Goal: Task Accomplishment & Management: Use online tool/utility

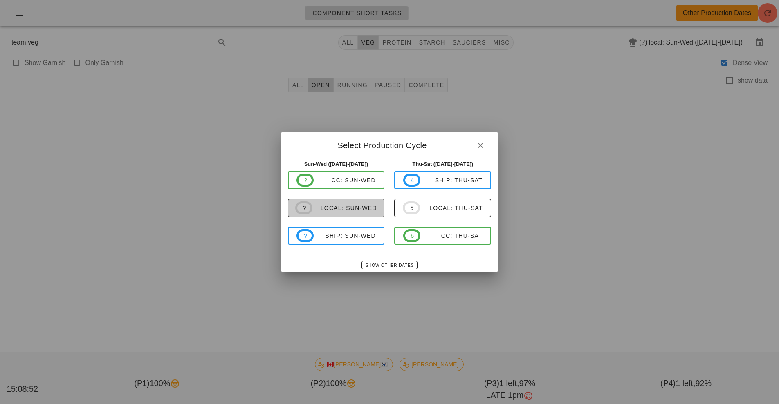
click at [367, 211] on div "local: Sun-Wed" at bounding box center [344, 208] width 65 height 7
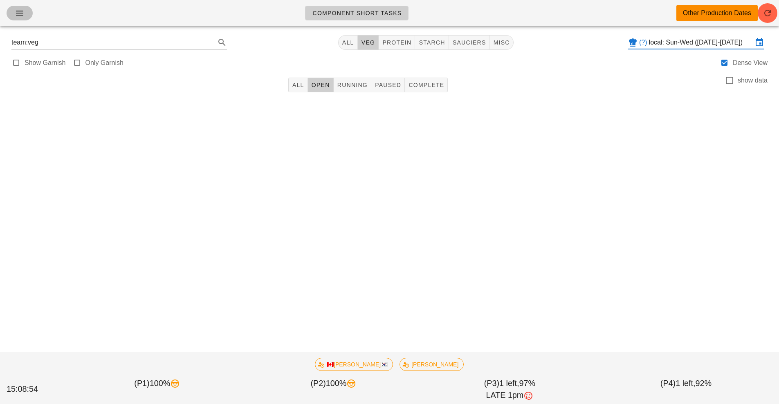
click at [12, 17] on button "button" at bounding box center [20, 13] width 26 height 15
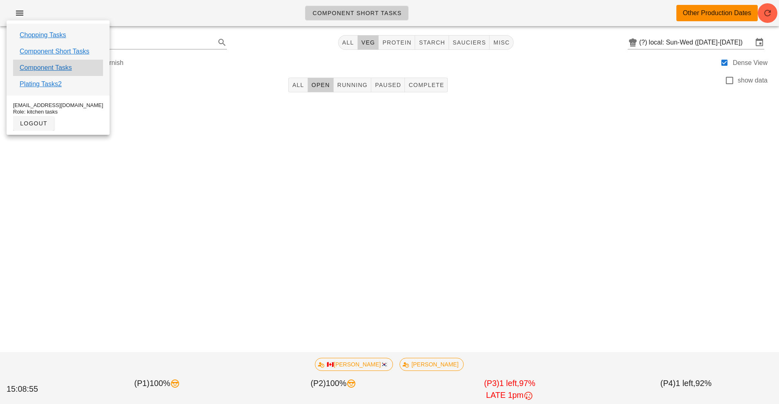
click at [81, 63] on div "Component Tasks" at bounding box center [58, 68] width 90 height 16
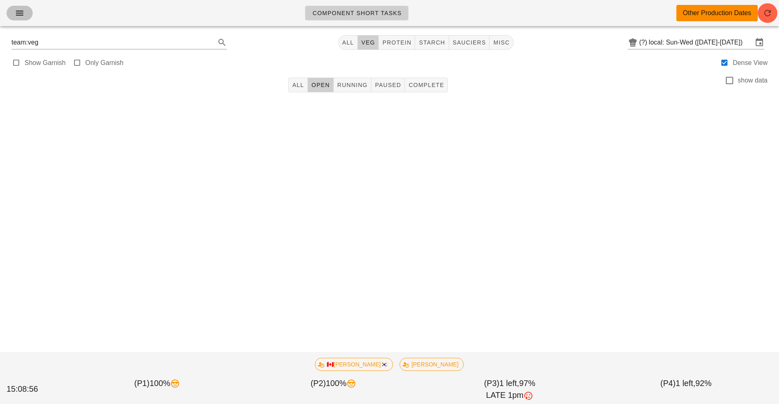
click at [13, 18] on span "button" at bounding box center [19, 13] width 13 height 10
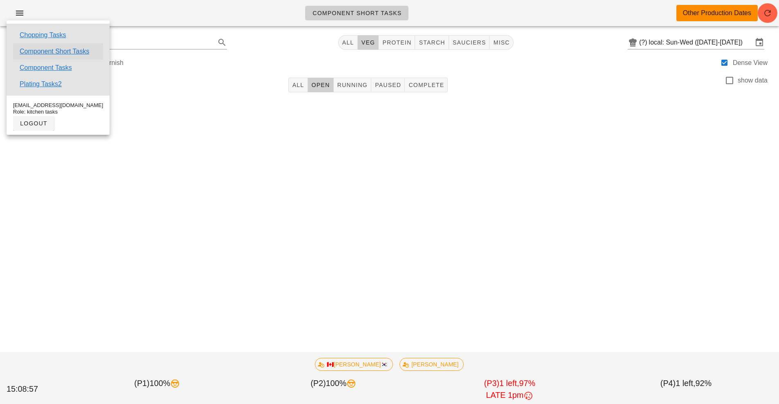
click at [84, 51] on link "Component Short Tasks" at bounding box center [55, 52] width 70 height 10
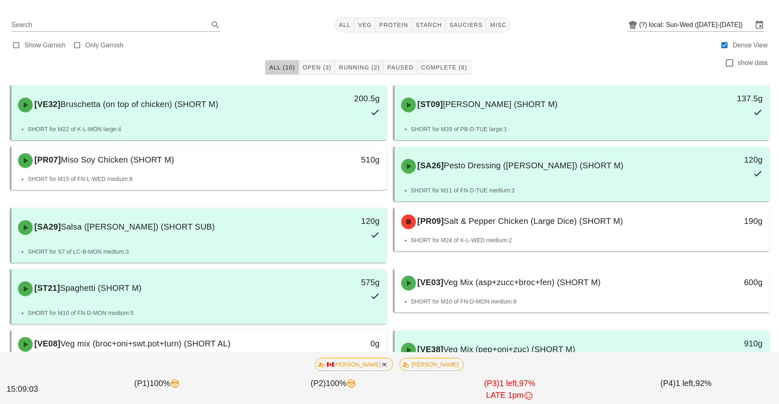
scroll to position [58, 0]
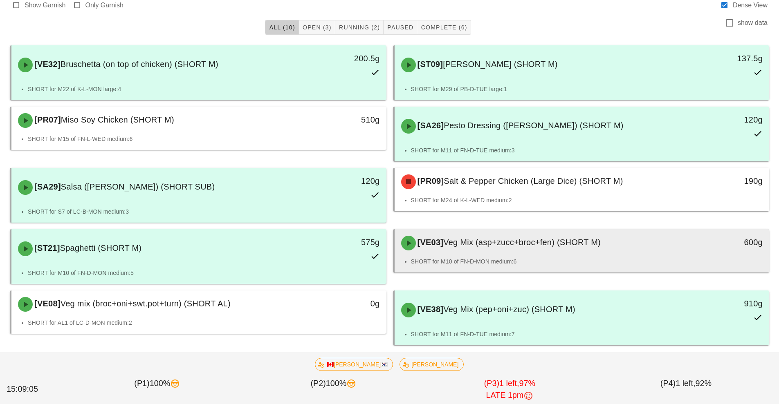
click at [638, 240] on div "[VE03] Veg Mix (asp+zucc+broc+fen) (SHORT M)" at bounding box center [535, 243] width 278 height 25
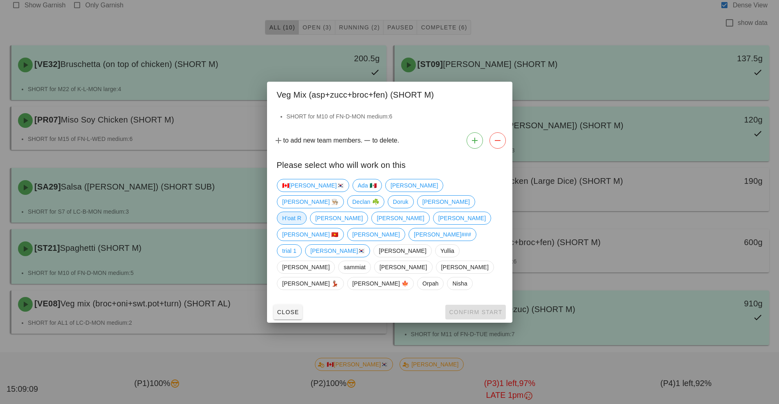
click at [301, 219] on span "H'oat R" at bounding box center [291, 218] width 19 height 12
click at [484, 309] on span "Confirm Start" at bounding box center [476, 312] width 54 height 7
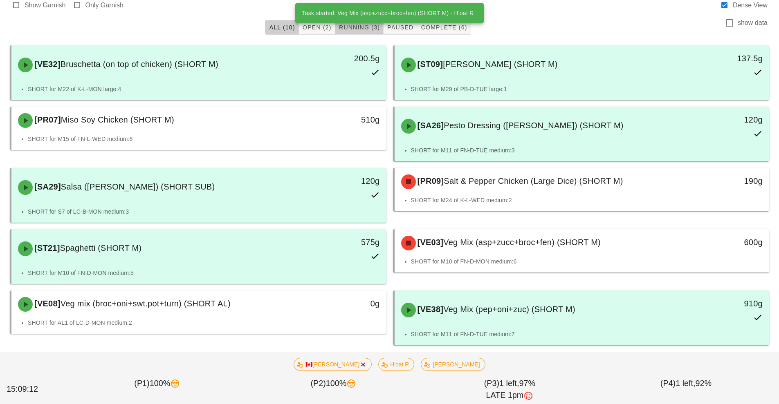
click at [363, 29] on span "Running (3)" at bounding box center [359, 27] width 41 height 7
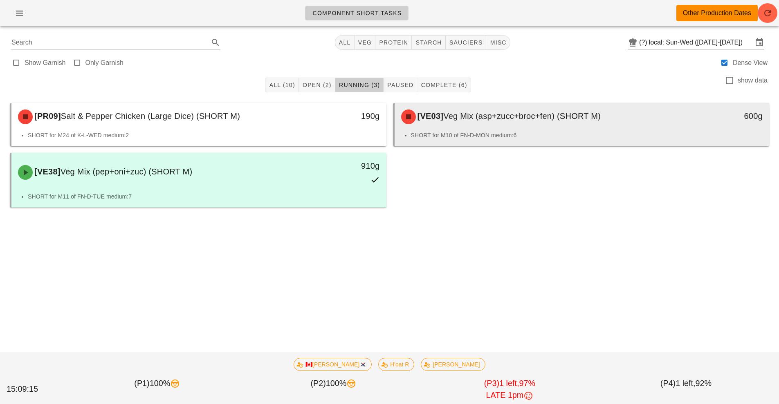
click at [581, 123] on div "[VE03] Veg Mix (asp+zucc+broc+fen) (SHORT M)" at bounding box center [535, 117] width 278 height 25
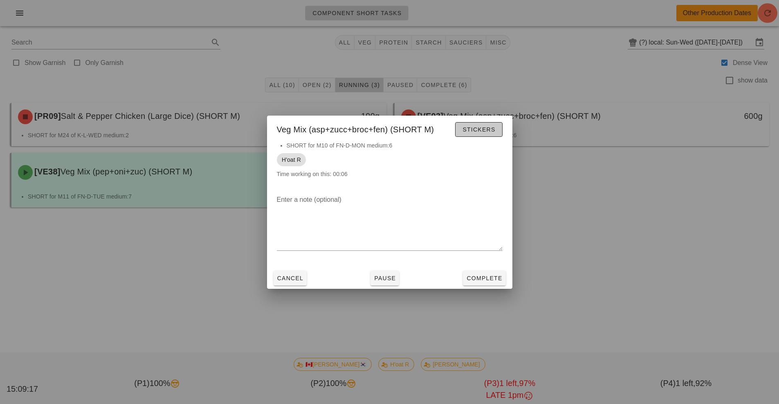
click at [499, 130] on button "Stickers" at bounding box center [478, 129] width 47 height 15
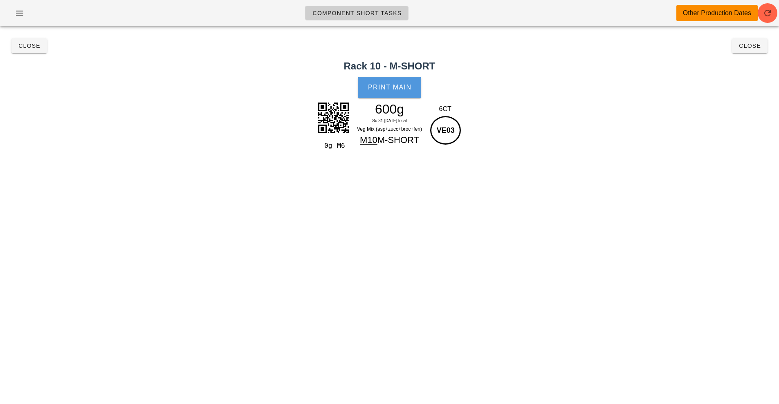
click at [400, 96] on button "Print Main" at bounding box center [389, 87] width 63 height 21
click at [27, 46] on span "Close" at bounding box center [29, 46] width 22 height 7
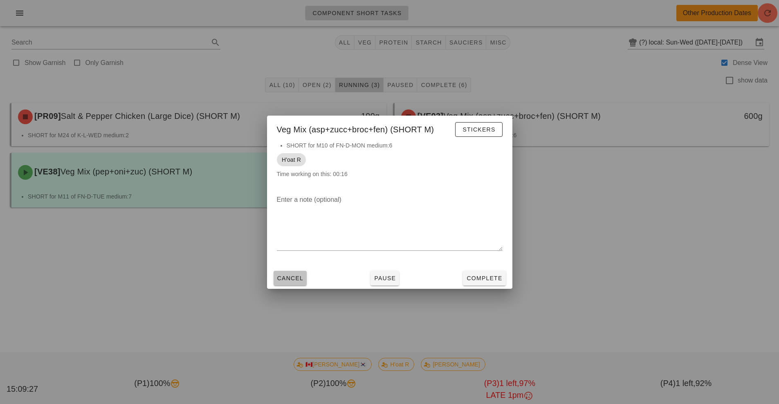
click at [298, 283] on button "Cancel" at bounding box center [291, 278] width 34 height 15
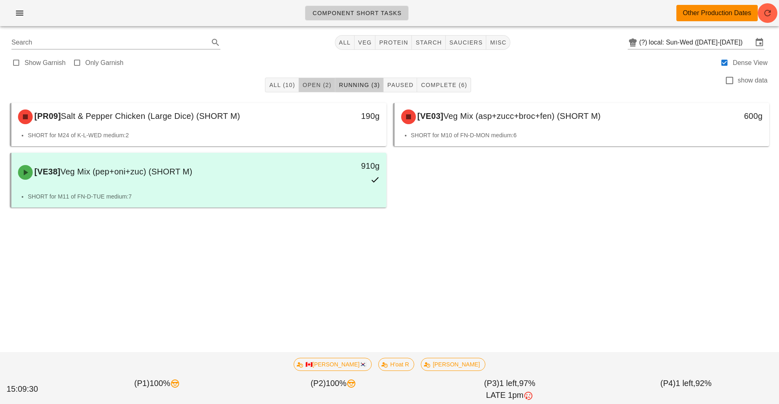
click at [321, 86] on span "Open (2)" at bounding box center [316, 85] width 29 height 7
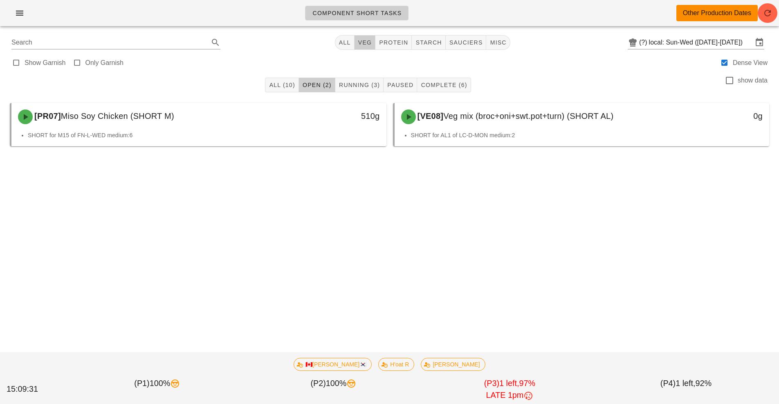
click at [369, 48] on button "veg" at bounding box center [364, 42] width 21 height 15
type input "team:veg"
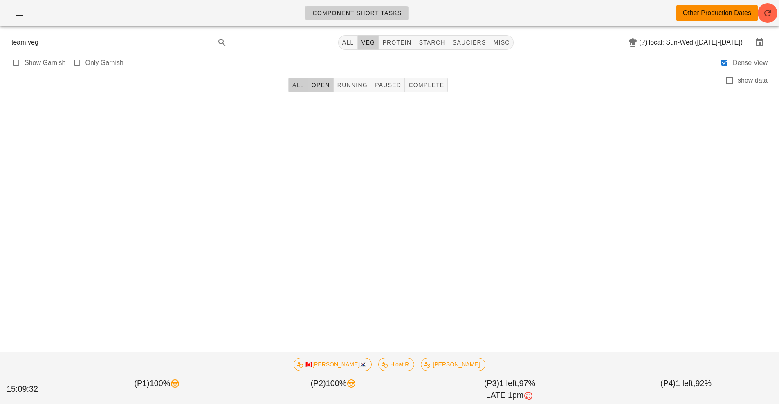
click at [298, 85] on span "All" at bounding box center [298, 85] width 12 height 7
click at [14, 18] on span "button" at bounding box center [19, 13] width 13 height 10
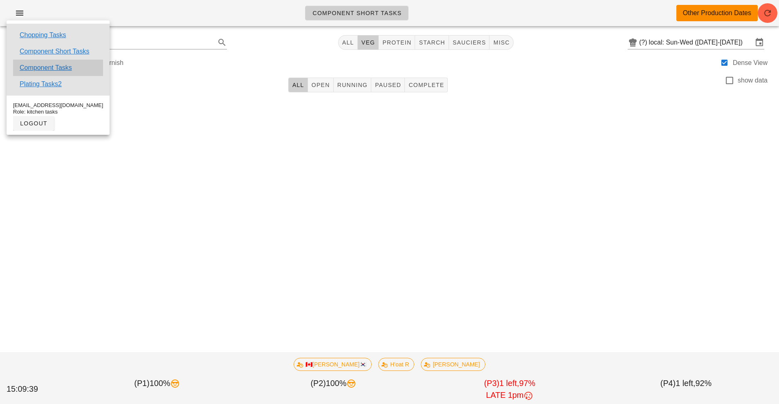
click at [83, 63] on div "Component Tasks" at bounding box center [58, 68] width 90 height 16
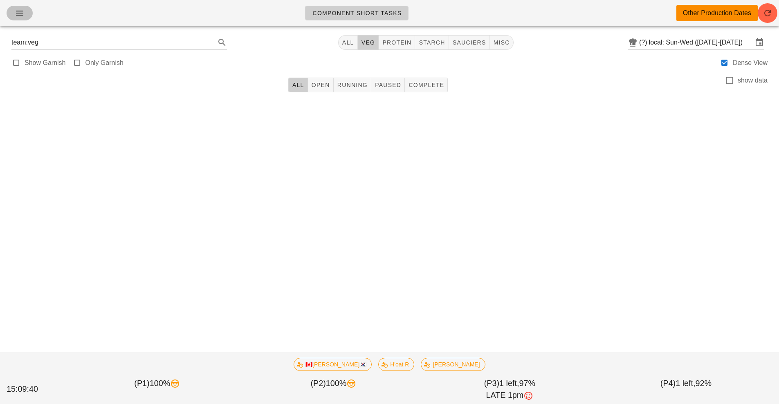
click at [17, 18] on icon "button" at bounding box center [20, 13] width 10 height 10
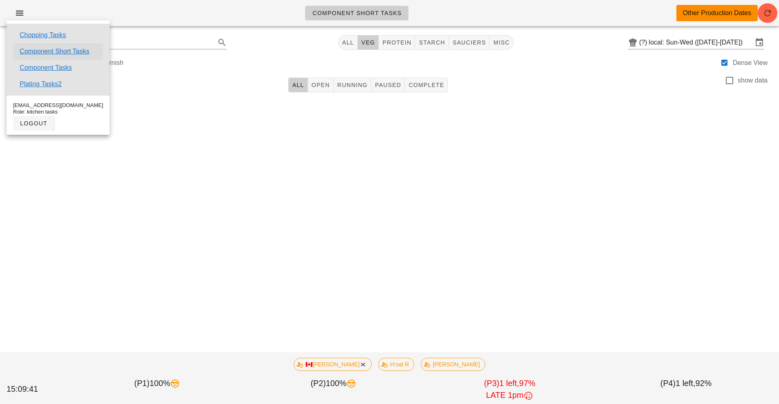
click at [85, 52] on link "Component Short Tasks" at bounding box center [55, 52] width 70 height 10
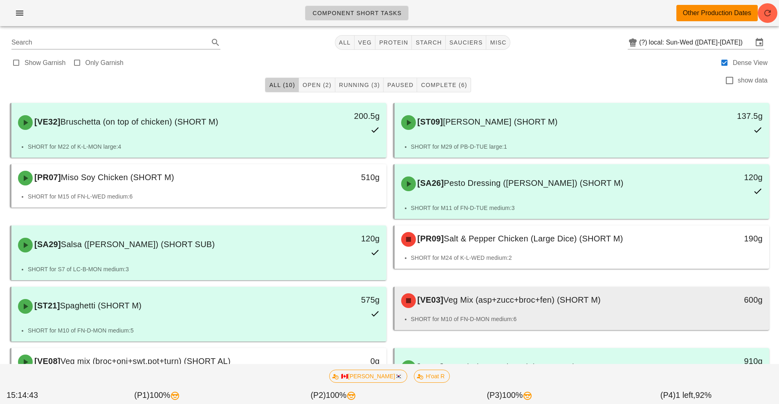
click at [656, 310] on div "[VE03] Veg Mix (asp+zucc+broc+fen) (SHORT M)" at bounding box center [535, 301] width 278 height 25
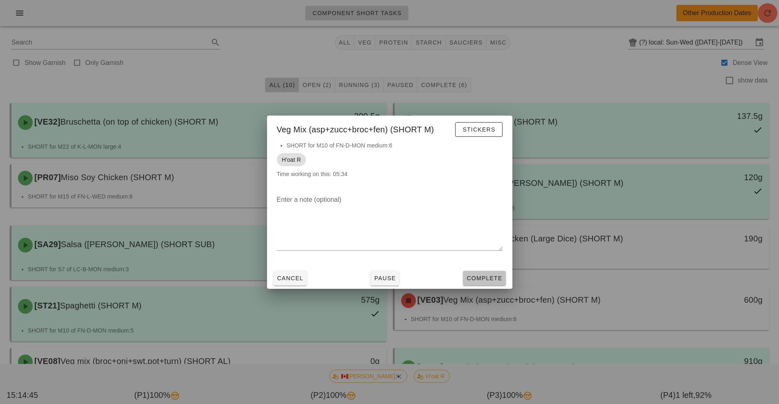
click at [481, 283] on button "Complete" at bounding box center [484, 278] width 43 height 15
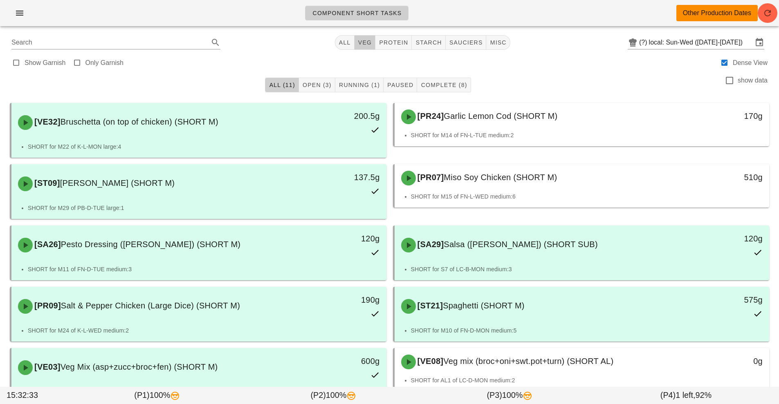
click at [365, 42] on span "veg" at bounding box center [365, 42] width 14 height 7
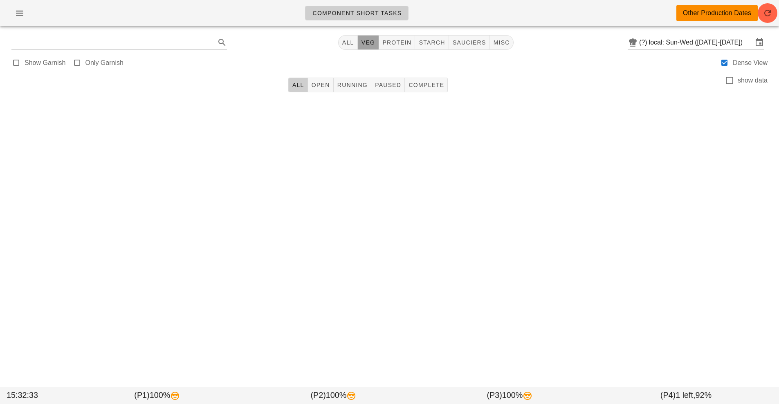
type input "team:veg"
click at [25, 18] on button "button" at bounding box center [20, 13] width 26 height 15
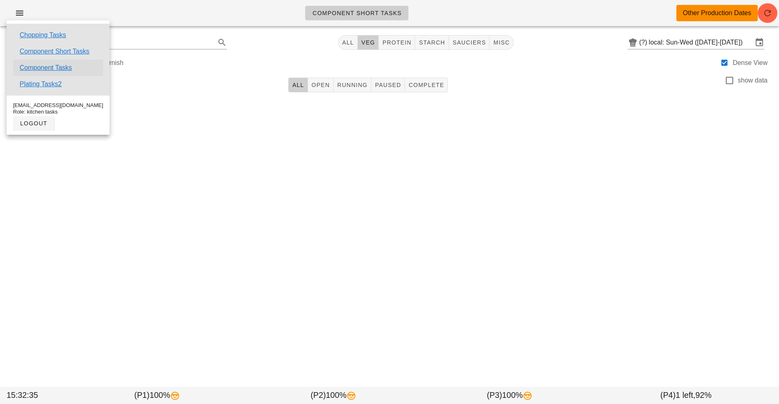
click at [69, 67] on link "Component Tasks" at bounding box center [46, 68] width 52 height 10
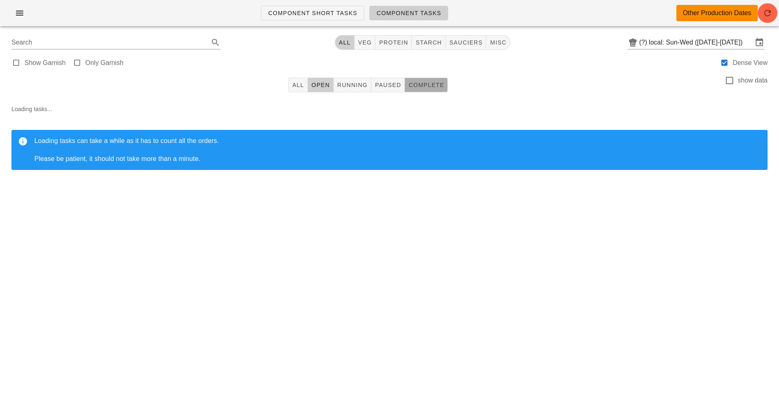
click at [430, 86] on span "Complete" at bounding box center [426, 85] width 36 height 7
click at [357, 40] on button "veg" at bounding box center [364, 42] width 21 height 15
type input "team:veg"
click at [772, 13] on icon "button" at bounding box center [768, 13] width 10 height 10
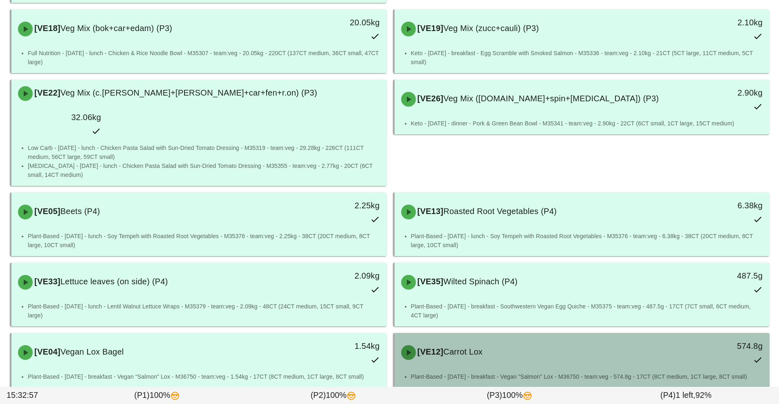
scroll to position [1215, 0]
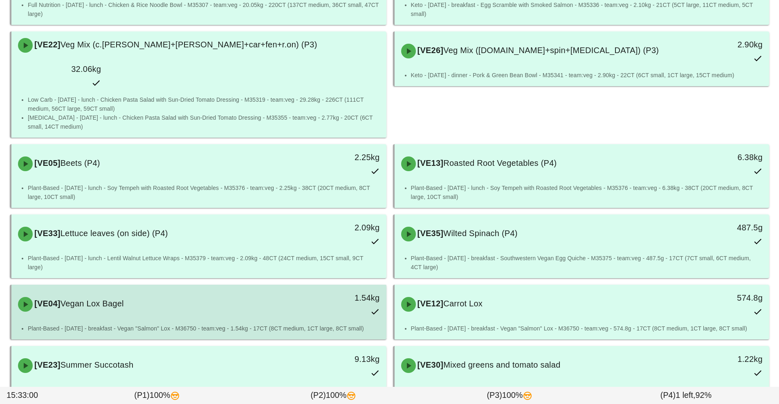
click at [256, 292] on div "[VE04] Vegan Lox Bagel" at bounding box center [152, 304] width 278 height 25
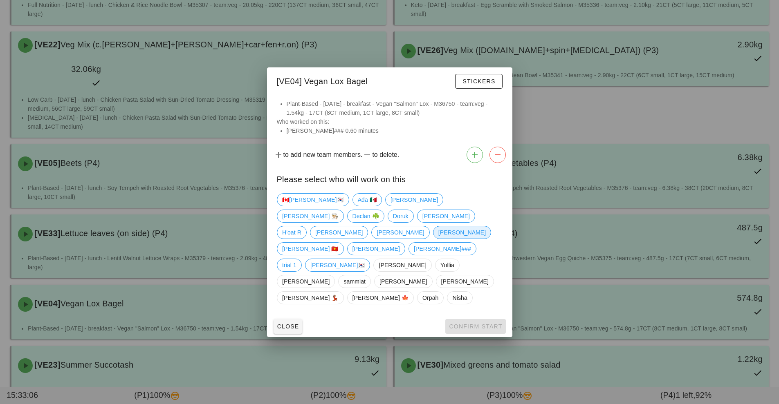
click at [438, 233] on span "[PERSON_NAME]" at bounding box center [461, 233] width 47 height 12
click at [482, 323] on span "Confirm Start" at bounding box center [476, 326] width 54 height 7
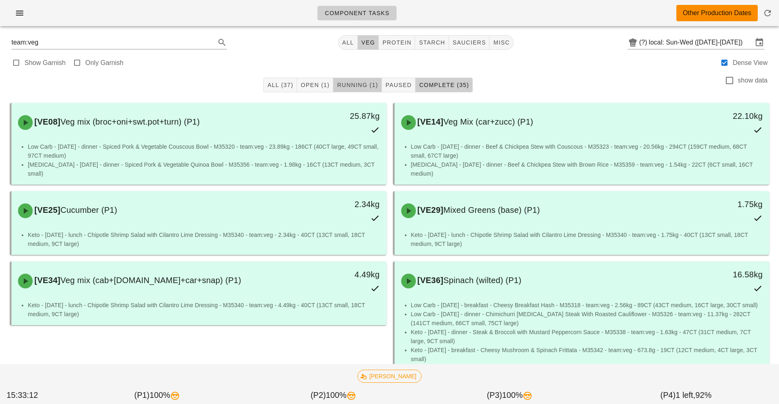
click at [364, 85] on span "Running (1)" at bounding box center [356, 85] width 41 height 7
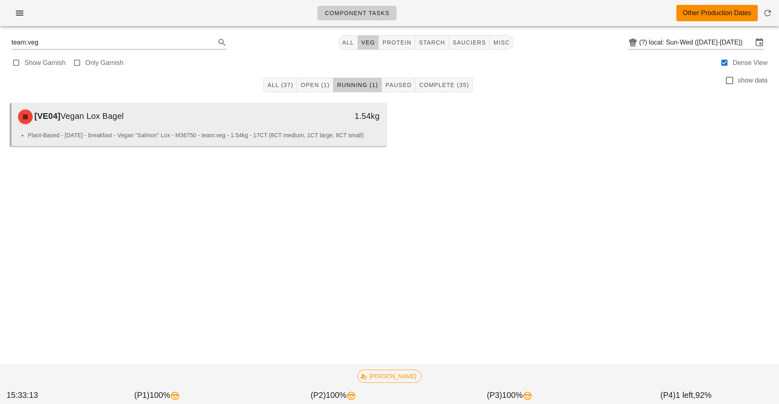
click at [267, 118] on div "[VE04] Vegan Lox Bagel" at bounding box center [152, 117] width 278 height 25
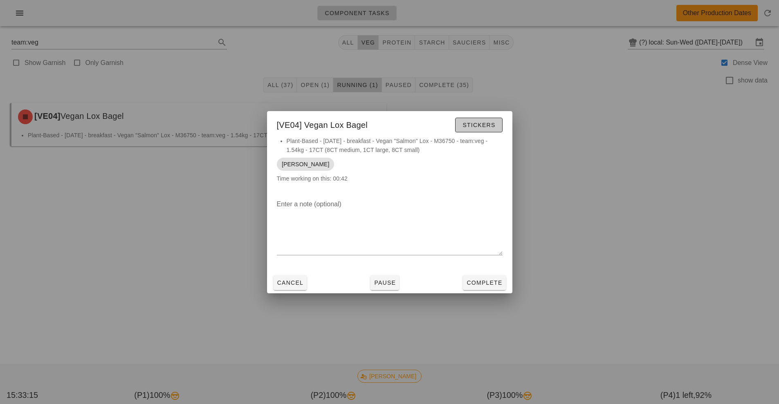
click at [481, 124] on span "Stickers" at bounding box center [478, 125] width 33 height 7
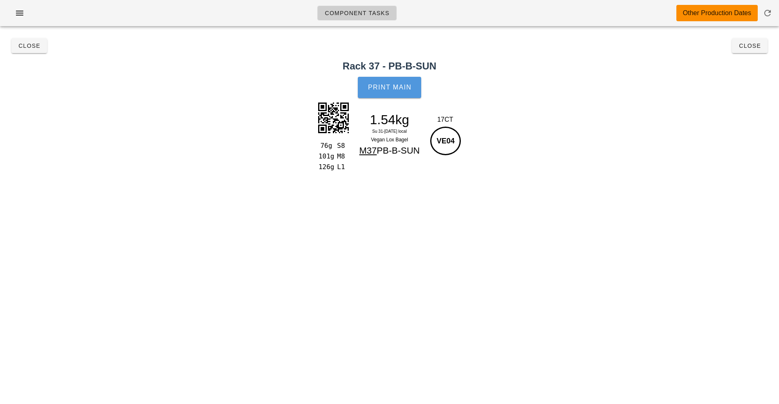
click at [402, 86] on span "Print Main" at bounding box center [390, 87] width 44 height 7
click at [766, 48] on button "Close" at bounding box center [750, 45] width 36 height 15
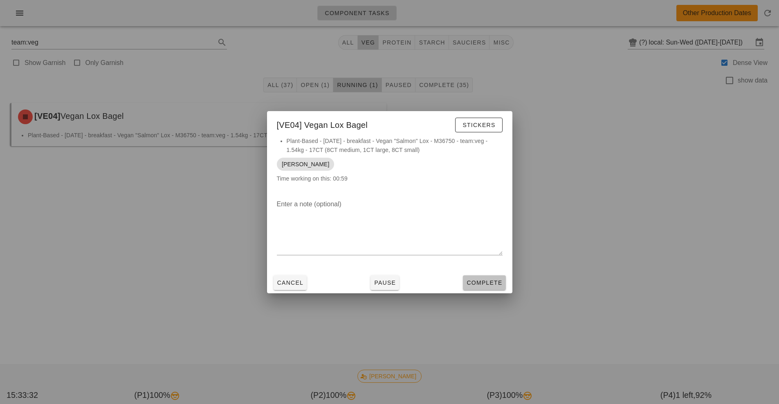
click at [488, 283] on span "Complete" at bounding box center [484, 283] width 36 height 7
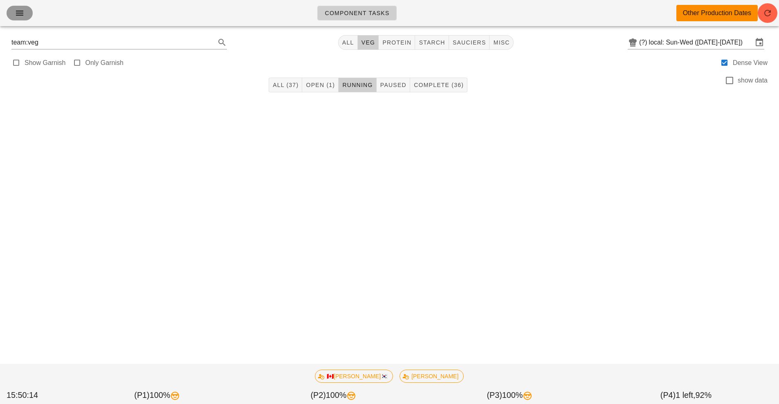
click at [15, 18] on button "button" at bounding box center [20, 13] width 26 height 15
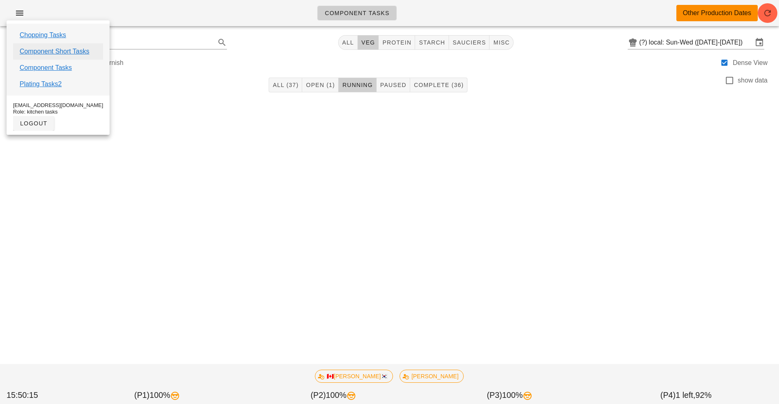
click at [78, 54] on link "Component Short Tasks" at bounding box center [55, 52] width 70 height 10
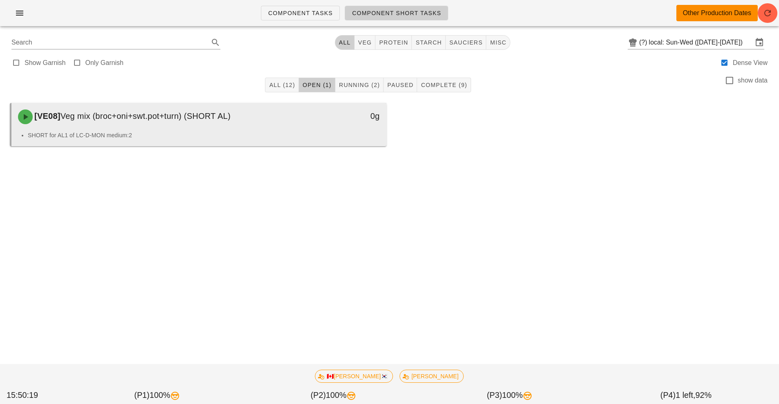
click at [251, 120] on div "[VE08] Veg mix (broc+oni+swt.pot+turn) (SHORT AL)" at bounding box center [152, 117] width 278 height 25
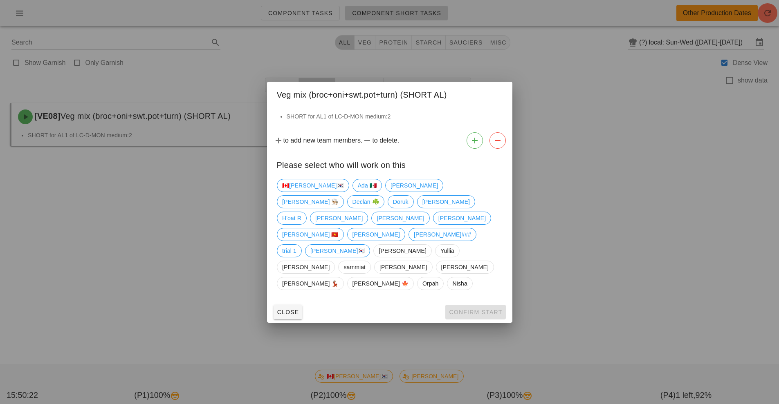
click at [436, 223] on div "🇨🇦KEN🇰🇷 Ada 🇲🇽 Adam Danilo 👨🏼‍🍳 Declan ☘️ Doruk Fernanda H'oat R Harleen Kavith…" at bounding box center [390, 235] width 226 height 118
click at [438, 215] on span "[PERSON_NAME]" at bounding box center [461, 218] width 47 height 12
click at [479, 309] on span "Confirm Start" at bounding box center [476, 312] width 54 height 7
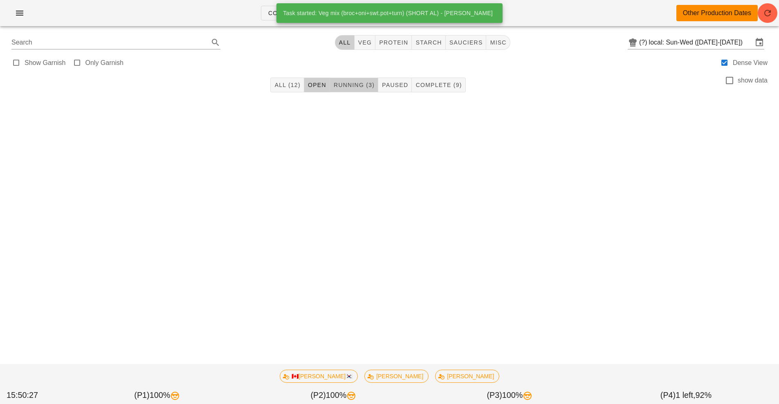
click at [359, 85] on span "Running (3)" at bounding box center [353, 85] width 41 height 7
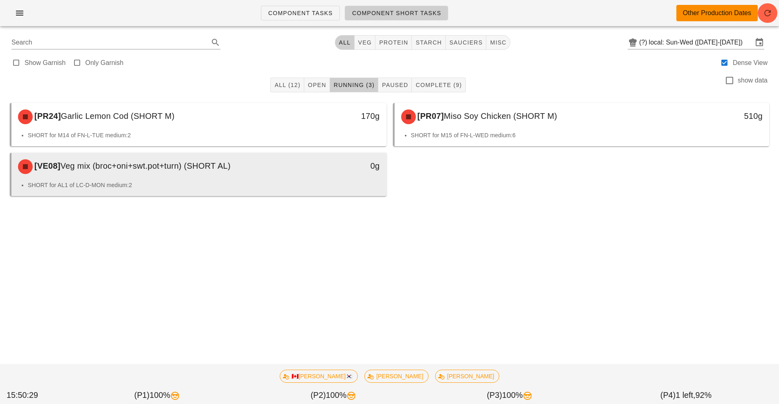
click at [260, 175] on div "[VE08] Veg mix (broc+oni+swt.pot+turn) (SHORT AL)" at bounding box center [152, 167] width 278 height 25
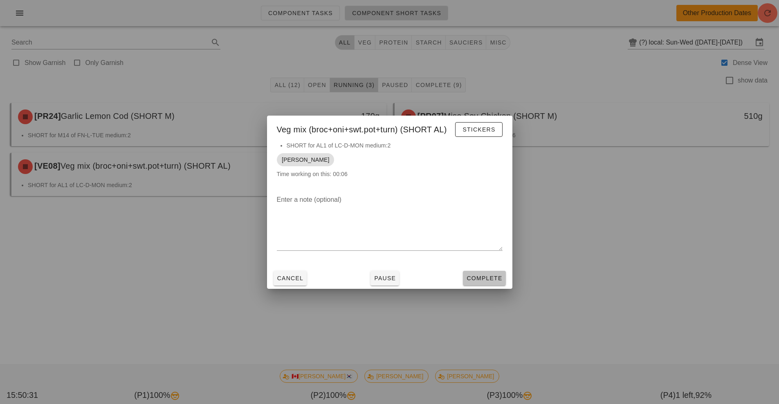
click at [488, 284] on button "Complete" at bounding box center [484, 278] width 43 height 15
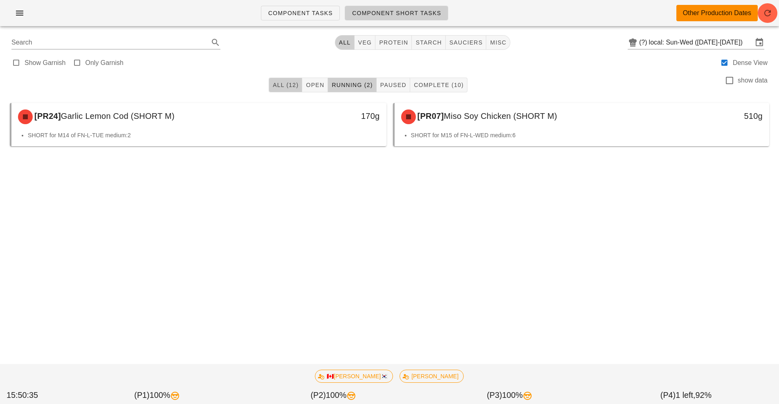
click at [283, 85] on span "All (12)" at bounding box center [285, 85] width 26 height 7
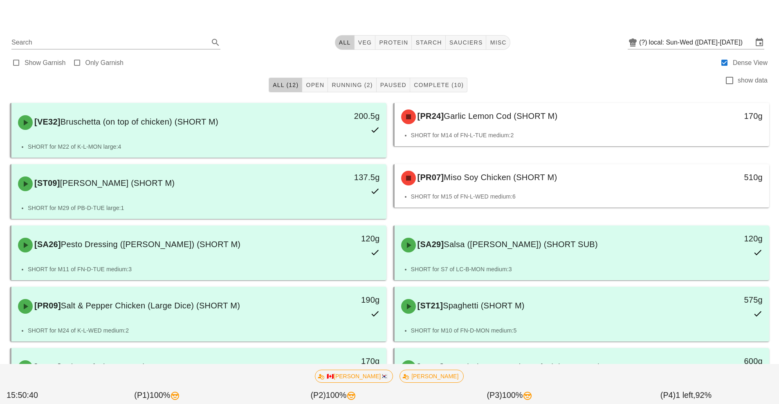
scroll to position [119, 0]
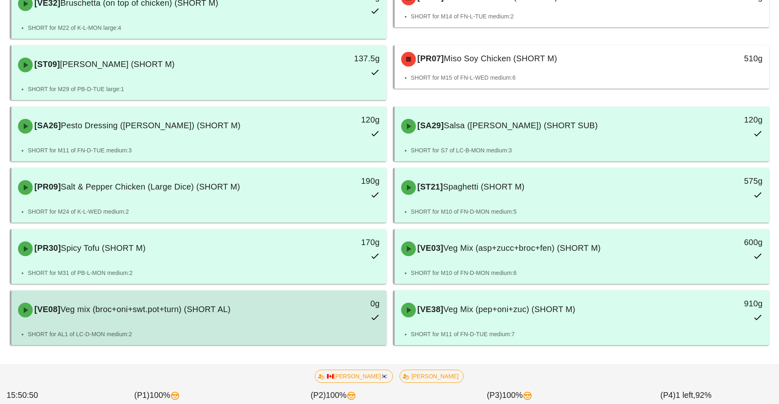
click at [272, 319] on div "[VE08] Veg mix (broc+oni+swt.pot+turn) (SHORT AL)" at bounding box center [152, 310] width 278 height 25
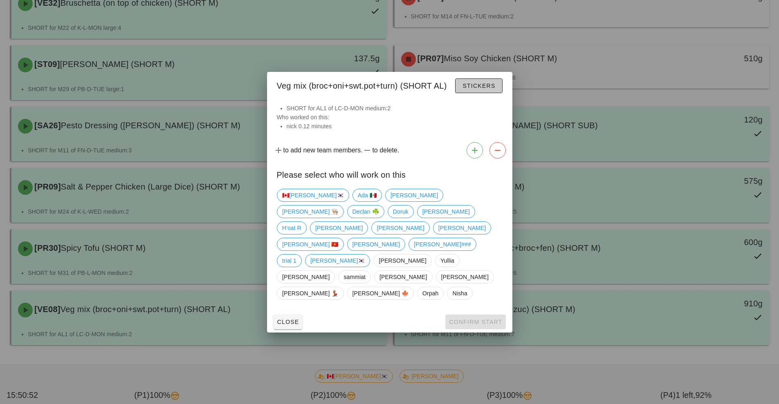
click at [483, 89] on span "Stickers" at bounding box center [478, 86] width 33 height 7
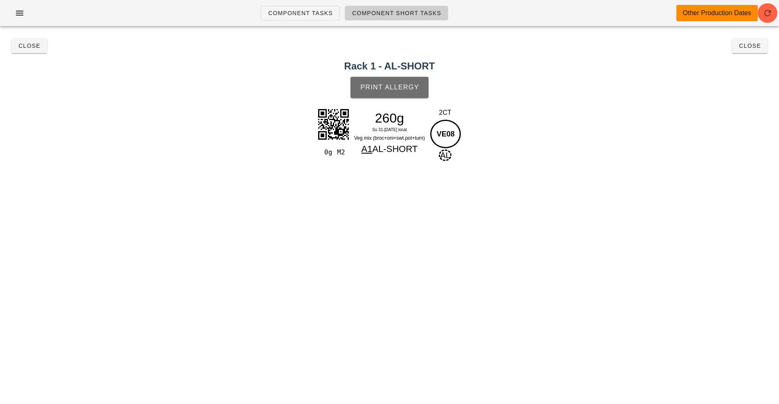
click at [397, 92] on button "Print Allergy" at bounding box center [389, 87] width 78 height 21
